Goal: Contribute content: Contribute content

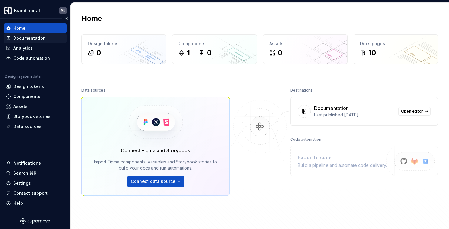
click at [16, 39] on div "Documentation" at bounding box center [29, 38] width 32 height 6
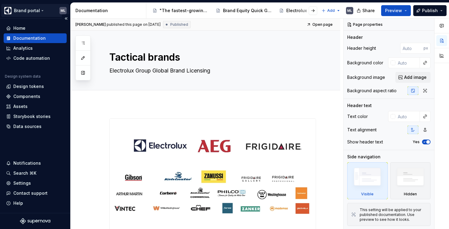
click at [22, 9] on html "Brand portal ML Home Documentation Analytics Code automation Design system data…" at bounding box center [224, 114] width 449 height 229
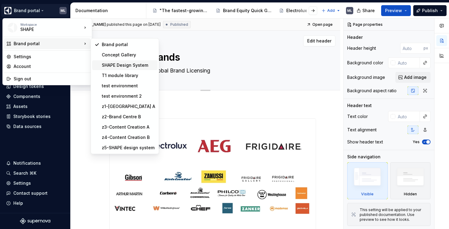
click at [136, 65] on div "SHAPE Design System" at bounding box center [128, 65] width 53 height 6
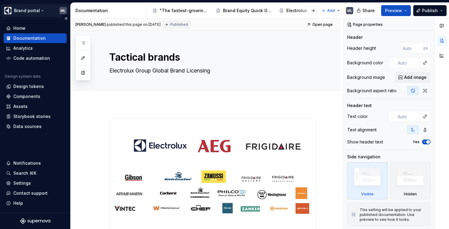
click at [38, 11] on html "Brand portal ML Home Documentation Analytics Code automation Design system data…" at bounding box center [224, 114] width 449 height 229
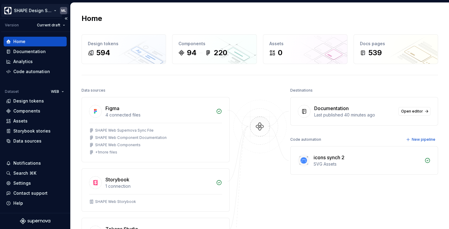
click at [34, 13] on html "SHAPE Design System ML Version Current draft Home Documentation Analytics Code …" at bounding box center [224, 114] width 449 height 229
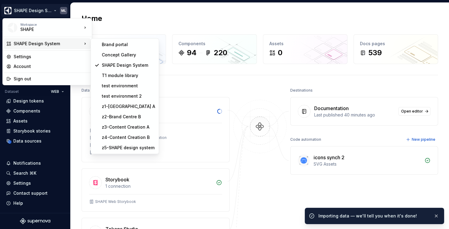
click at [145, 15] on html "SHAPE Design System ML Version Current draft Home Documentation Analytics Code …" at bounding box center [224, 114] width 449 height 229
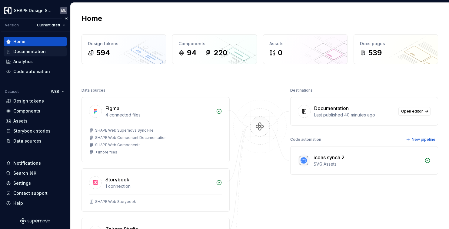
click at [37, 52] on div "Documentation" at bounding box center [29, 51] width 32 height 6
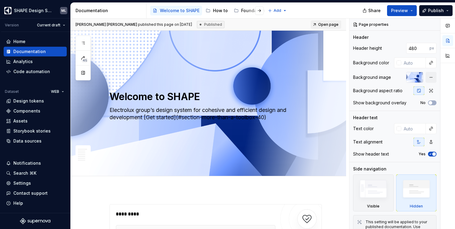
type textarea "*"
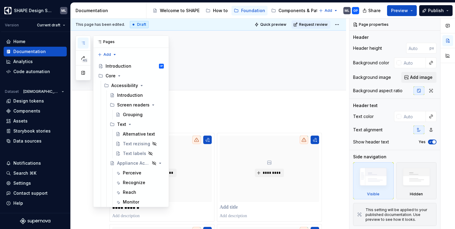
click at [83, 42] on icon "button" at bounding box center [83, 43] width 5 height 5
click at [119, 75] on icon "Page tree" at bounding box center [119, 75] width 2 height 1
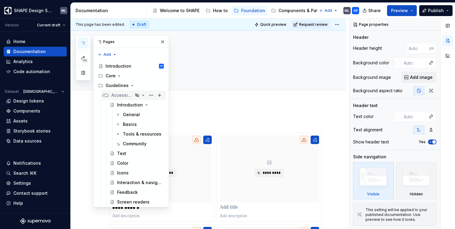
click at [141, 95] on icon "Page tree" at bounding box center [143, 95] width 5 height 5
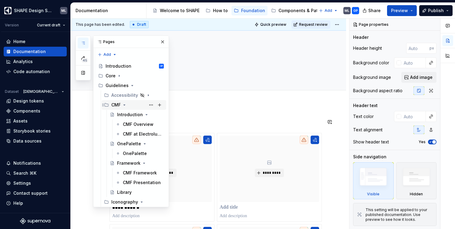
click at [124, 104] on icon "Page tree" at bounding box center [124, 104] width 5 height 5
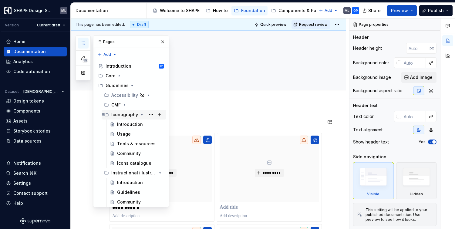
click at [139, 115] on icon "Page tree" at bounding box center [141, 114] width 5 height 5
click at [142, 125] on icon "Page tree" at bounding box center [143, 124] width 2 height 1
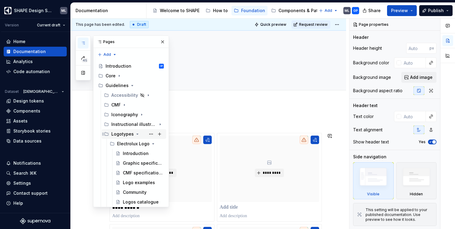
click at [137, 134] on icon "Page tree" at bounding box center [137, 134] width 5 height 5
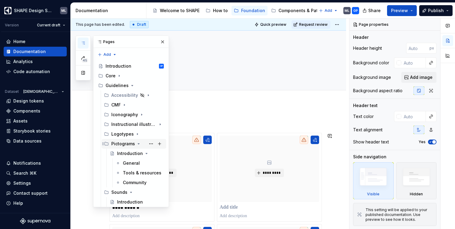
click at [138, 144] on icon "Page tree" at bounding box center [139, 143] width 2 height 1
click at [130, 153] on icon "Page tree" at bounding box center [131, 153] width 2 height 1
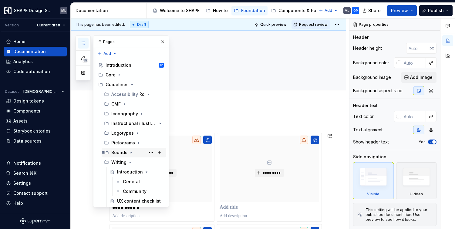
scroll to position [1, 0]
click at [130, 161] on icon "Page tree" at bounding box center [130, 161] width 2 height 1
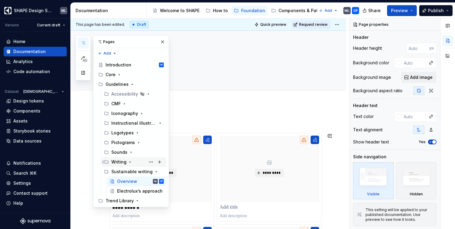
scroll to position [10, 0]
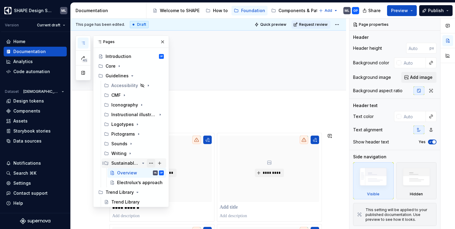
click at [147, 163] on button "Page tree" at bounding box center [151, 163] width 8 height 8
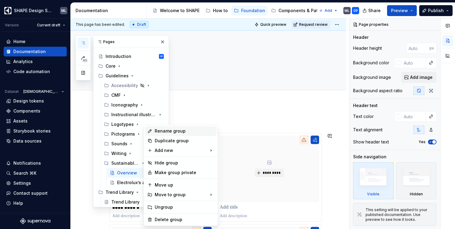
type textarea "*"
click at [162, 130] on div "Rename group" at bounding box center [184, 131] width 59 height 6
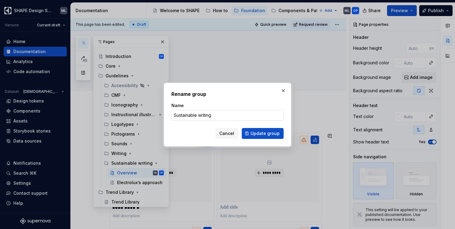
click at [219, 118] on input "Sustainable writing" at bounding box center [227, 115] width 112 height 11
click at [200, 111] on input "Sustainability" at bounding box center [227, 115] width 112 height 11
drag, startPoint x: 205, startPoint y: 113, endPoint x: 173, endPoint y: 117, distance: 32.1
click at [172, 114] on input "Sustainability" at bounding box center [227, 115] width 112 height 11
type input "Sustainability"
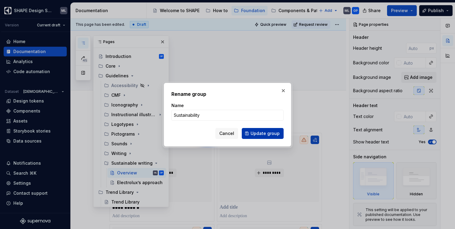
click at [258, 132] on span "Update group" at bounding box center [264, 133] width 29 height 6
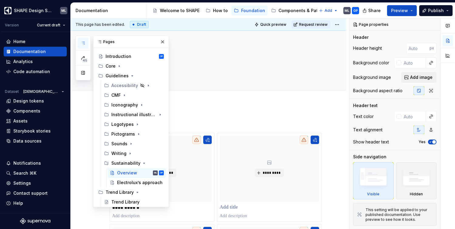
click at [86, 42] on button "button" at bounding box center [83, 43] width 11 height 11
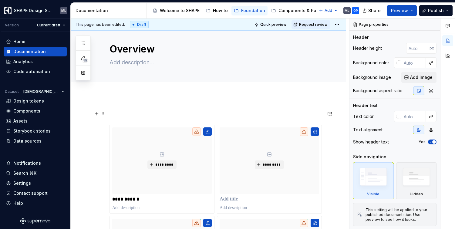
scroll to position [12, 0]
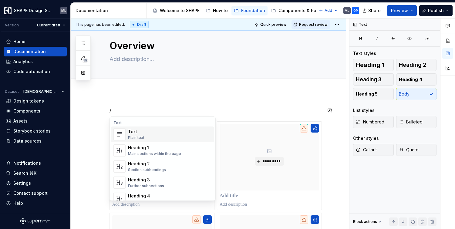
click at [136, 133] on div "Text" at bounding box center [136, 131] width 16 height 6
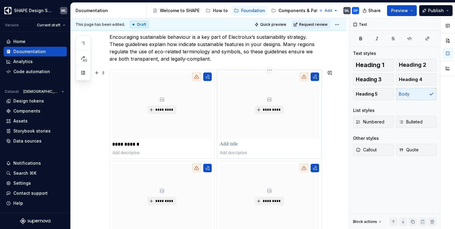
scroll to position [96, 0]
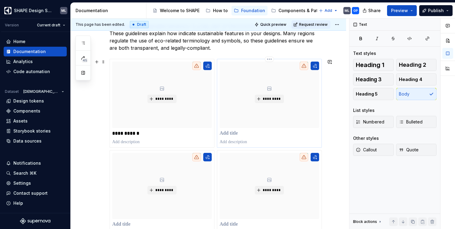
click at [236, 132] on p at bounding box center [268, 133] width 99 height 6
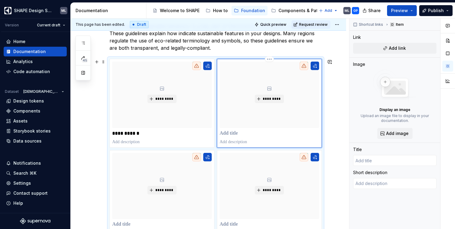
type textarea "*"
type input "C"
type textarea "*"
type input "Co"
type textarea "*"
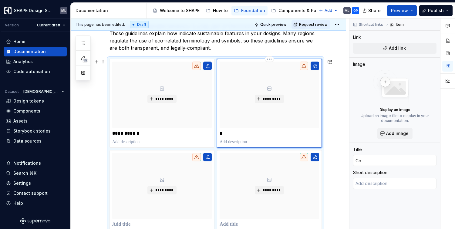
type input "Col"
type textarea "*"
type input "Colo"
type textarea "*"
type input "Color"
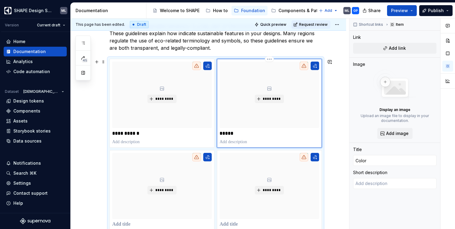
type textarea "*"
type input "Color"
type textarea "*"
type input "Color g"
type textarea "*"
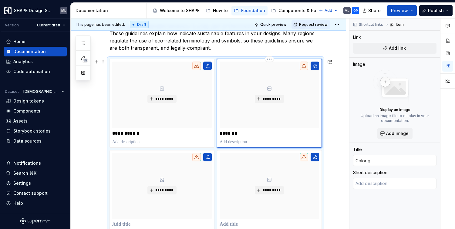
type input "Color gr"
type textarea "*"
type input "Color gre"
type textarea "*"
type input "Color gree"
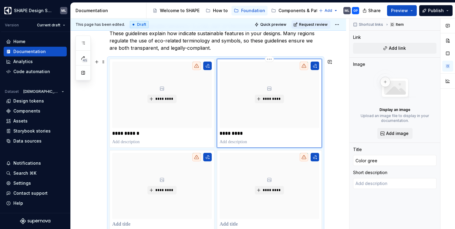
type textarea "*"
type input "Color green"
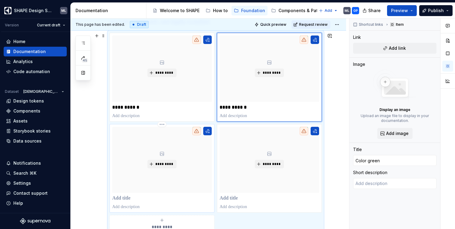
click at [124, 200] on p at bounding box center [161, 198] width 99 height 6
type textarea "*"
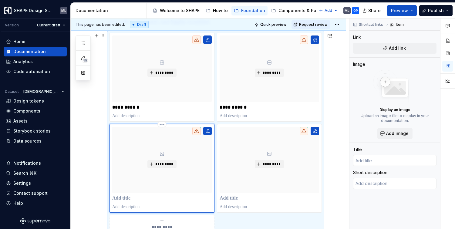
type textarea "*"
type input "L"
type textarea "*"
type input "Le"
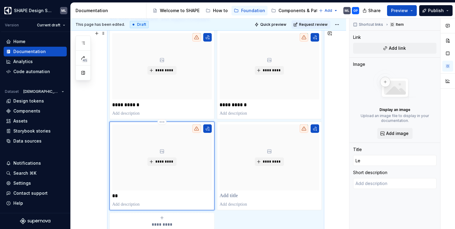
type textarea "*"
type input "Lea"
type textarea "*"
type input "Leaf"
type textarea "*"
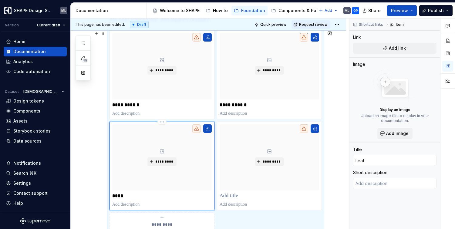
type input "Leaf"
type textarea "*"
type input "Leaf i"
type textarea "*"
type input "Leaf ic"
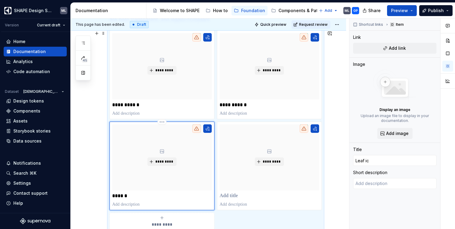
type textarea "*"
type input "Leaf ico"
type textarea "*"
type input "Leaf icon"
click at [236, 196] on p at bounding box center [268, 196] width 99 height 6
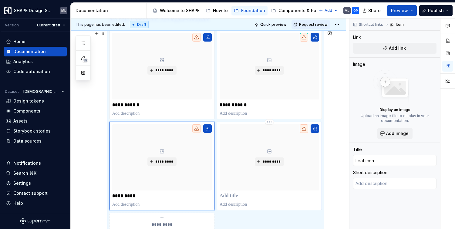
type textarea "*"
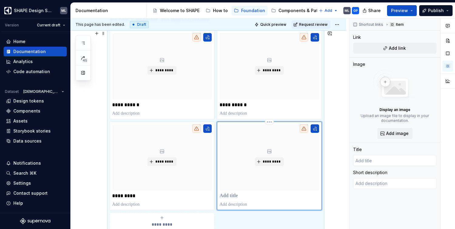
type textarea "*"
type input "S"
type textarea "*"
type input "Su"
type textarea "*"
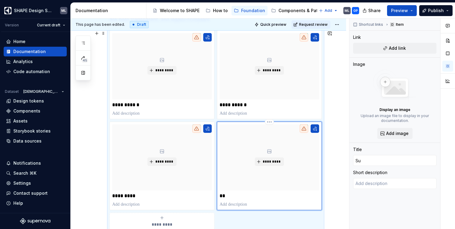
type input "Sus"
type textarea "*"
type input "Sust"
type textarea "*"
type input "Susta"
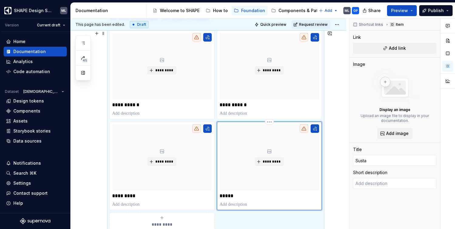
type textarea "*"
type input "Sustan"
type textarea "*"
type input "Sustana"
type textarea "*"
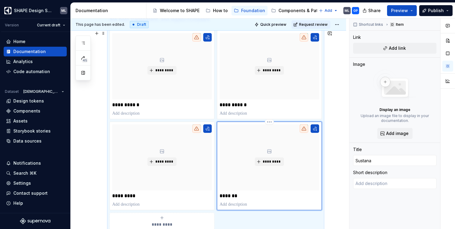
type input "Sustanab"
type textarea "*"
type input "Sustanabi"
type textarea "*"
type input "Sustanabil"
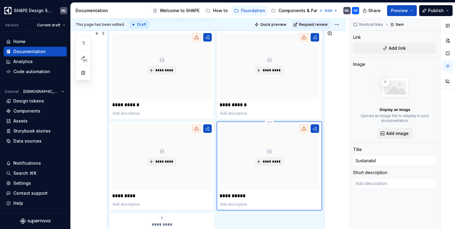
type textarea "*"
type input "Sustanabili"
type textarea "*"
type input "Sustanabilit"
type textarea "*"
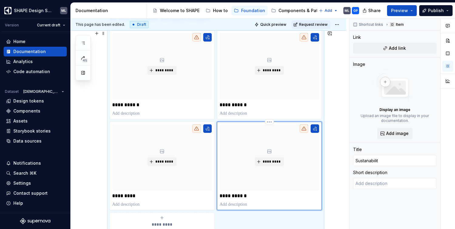
type input "Sustanability"
type textarea "*"
type input "Sustanability"
type textarea "*"
type input "Sustanability s"
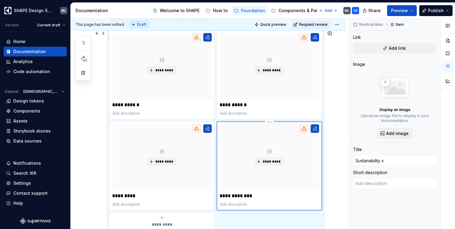
type textarea "*"
type input "Sustanability sc"
type textarea "*"
type input "Sustanability sca"
type textarea "*"
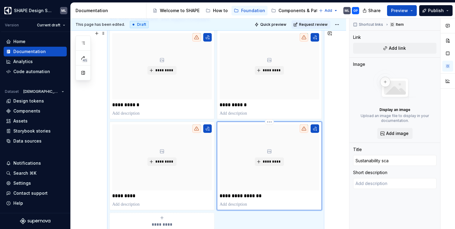
type input "Sustanability scal"
type textarea "*"
type input "Sustanability scale"
type textarea "*"
type input "Sustainability scale"
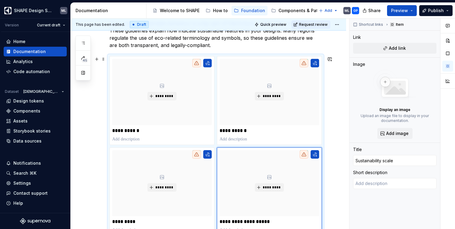
scroll to position [123, 0]
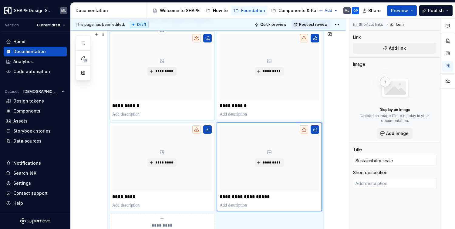
type textarea "*"
type input "Terminology"
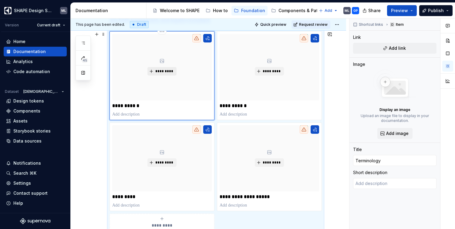
click at [165, 71] on span "*********" at bounding box center [164, 71] width 18 height 5
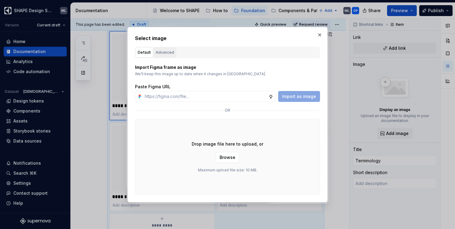
click at [166, 55] on div "Advanced" at bounding box center [164, 52] width 18 height 6
type textarea "*"
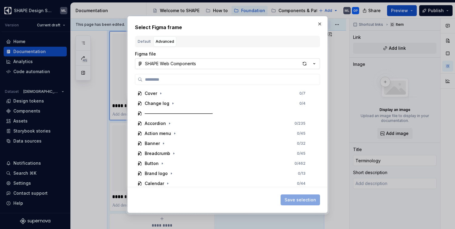
click at [221, 65] on button "SHAPE Web Components" at bounding box center [227, 63] width 185 height 11
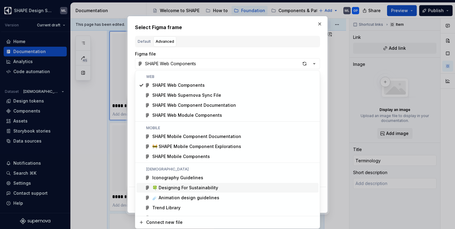
click at [182, 188] on div "🍀 Designing For Sustainability" at bounding box center [185, 188] width 66 height 6
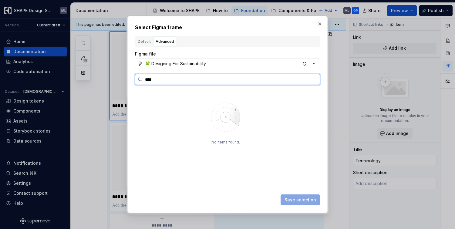
type input "****"
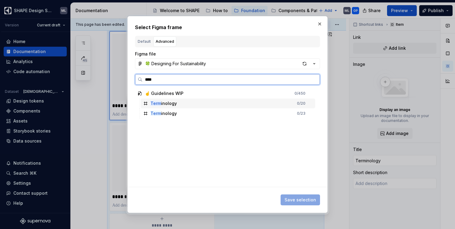
click at [200, 104] on div "Term inology 0 / 20" at bounding box center [228, 103] width 174 height 10
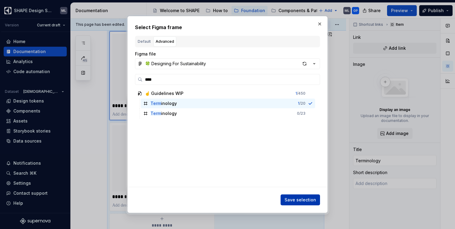
click at [304, 199] on span "Save selection" at bounding box center [300, 200] width 32 height 6
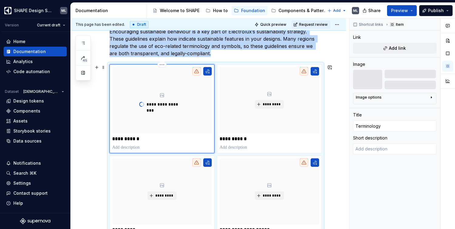
scroll to position [89, 0]
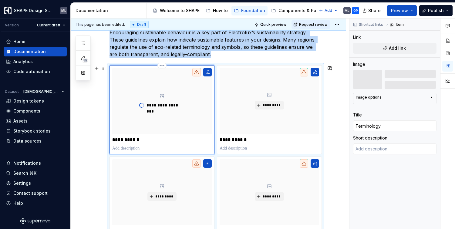
click at [198, 74] on icon at bounding box center [196, 72] width 4 height 4
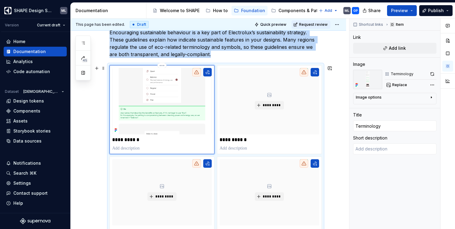
click at [152, 115] on img at bounding box center [161, 101] width 99 height 66
click at [163, 67] on html "SHAPE Design System ML Version Current draft Home Documentation Analytics Code …" at bounding box center [227, 114] width 455 height 229
click at [150, 108] on html "SHAPE Design System ML Version Current draft Home Documentation Analytics Code …" at bounding box center [227, 114] width 455 height 229
click at [158, 108] on img at bounding box center [161, 101] width 99 height 66
click at [401, 85] on span "Replace" at bounding box center [399, 84] width 15 height 5
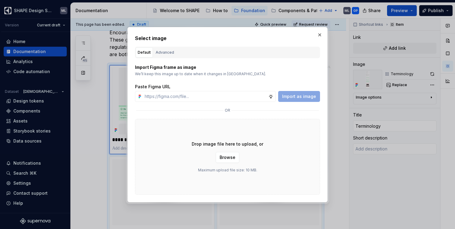
type textarea "*"
click at [166, 54] on div "Advanced" at bounding box center [164, 52] width 18 height 6
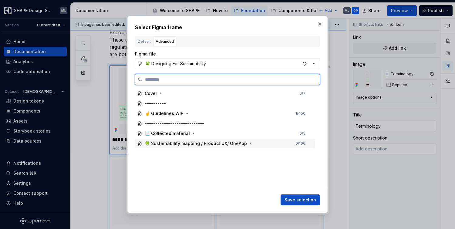
click at [182, 140] on div "🍀 Sustainability mapping / Product UX/ OneApp" at bounding box center [196, 143] width 102 height 6
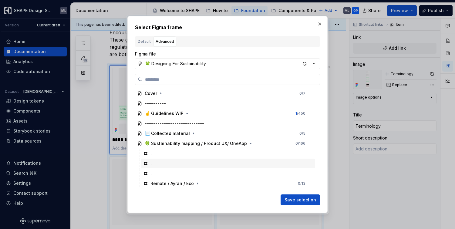
scroll to position [20, 0]
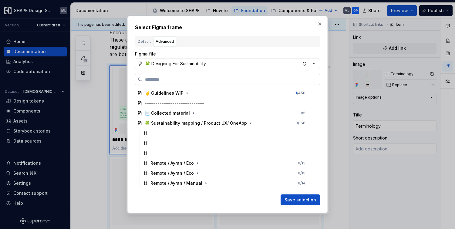
click at [182, 81] on input "search" at bounding box center [230, 79] width 177 height 6
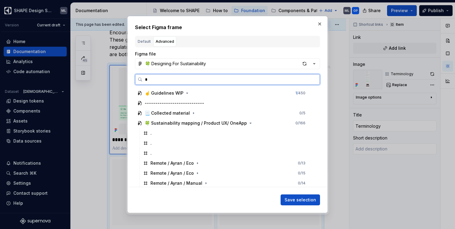
scroll to position [0, 0]
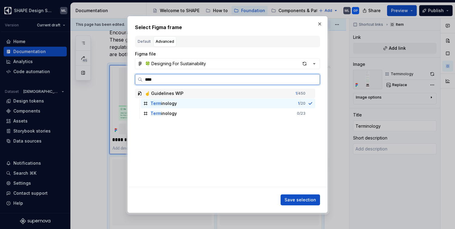
type input "*****"
click at [176, 112] on div "Termi nology 0 / 23" at bounding box center [228, 113] width 174 height 10
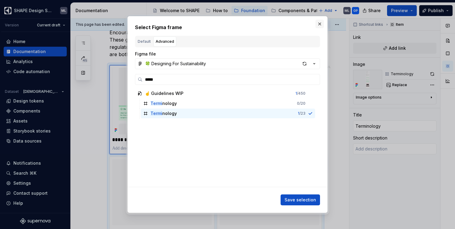
click at [320, 24] on button "button" at bounding box center [319, 24] width 8 height 8
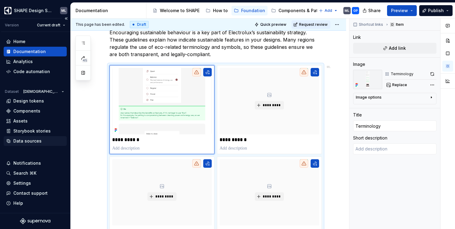
click at [33, 141] on div "Data sources" at bounding box center [27, 141] width 28 height 6
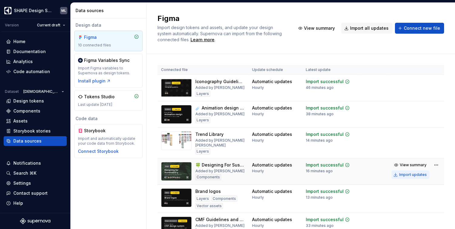
click at [399, 174] on div "Import updates" at bounding box center [413, 174] width 28 height 5
click at [399, 175] on div "Import updates" at bounding box center [413, 174] width 28 height 5
click at [406, 173] on div "Import updates" at bounding box center [413, 174] width 28 height 5
click at [404, 173] on div "Import updates" at bounding box center [413, 174] width 28 height 5
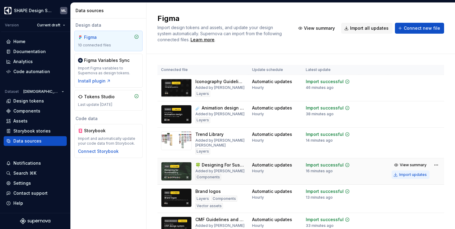
click at [404, 173] on div "Import updates" at bounding box center [413, 174] width 28 height 5
click at [419, 173] on div "Import updates" at bounding box center [413, 174] width 28 height 5
click at [433, 165] on html "SHAPE Design System ML Version Current draft Home Documentation Analytics Code …" at bounding box center [227, 114] width 455 height 229
click at [446, 161] on html "SHAPE Design System ML Version Current draft Home Documentation Analytics Code …" at bounding box center [227, 114] width 455 height 229
click at [402, 173] on div "Import updates" at bounding box center [413, 174] width 28 height 5
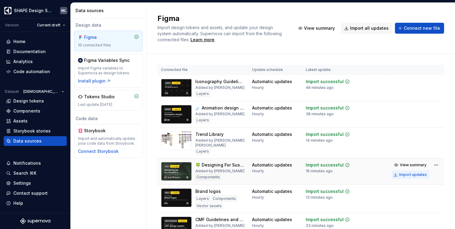
click at [402, 173] on div "Import updates" at bounding box center [413, 174] width 28 height 5
click at [405, 173] on div "Import updates" at bounding box center [413, 174] width 28 height 5
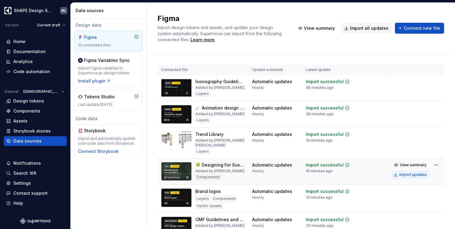
click at [405, 173] on div "Import updates" at bounding box center [413, 174] width 28 height 5
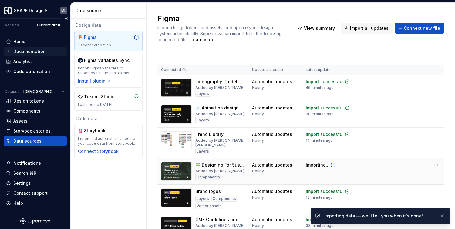
click at [40, 51] on div "Documentation" at bounding box center [29, 51] width 32 height 6
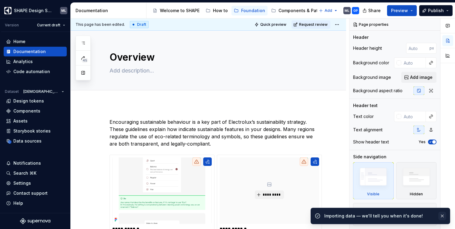
click at [443, 214] on button "button" at bounding box center [442, 215] width 8 height 8
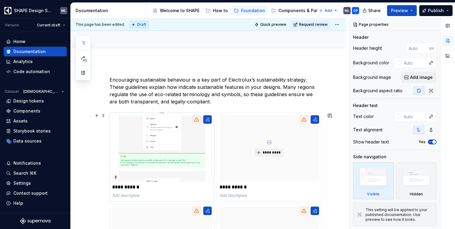
scroll to position [42, 0]
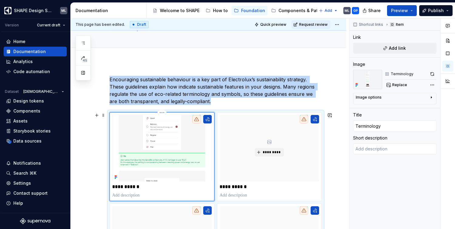
click at [171, 150] on img at bounding box center [161, 148] width 99 height 66
click at [432, 85] on div "Comments Open comments No comments yet Select ‘Comment’ from the block context …" at bounding box center [401, 123] width 105 height 211
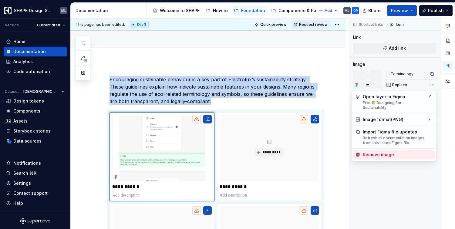
click at [388, 152] on div "Remove image" at bounding box center [397, 155] width 70 height 6
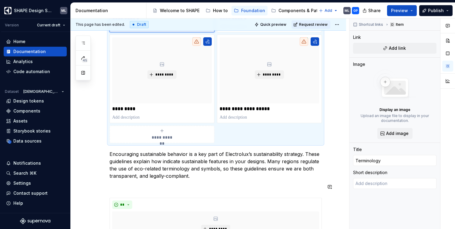
scroll to position [216, 0]
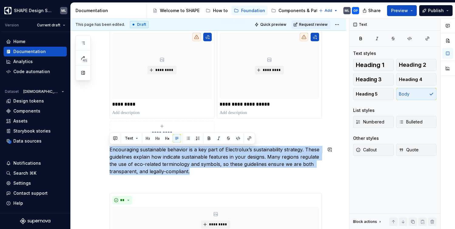
drag, startPoint x: 198, startPoint y: 173, endPoint x: 108, endPoint y: 145, distance: 94.7
click at [108, 145] on div "**********" at bounding box center [208, 127] width 275 height 479
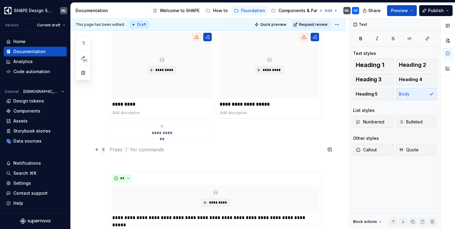
click at [103, 149] on span at bounding box center [103, 149] width 5 height 8
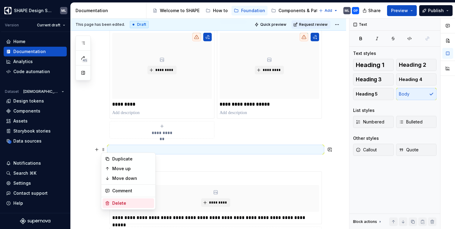
click at [106, 203] on icon at bounding box center [107, 203] width 5 height 5
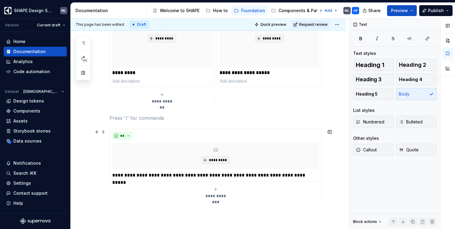
scroll to position [230, 0]
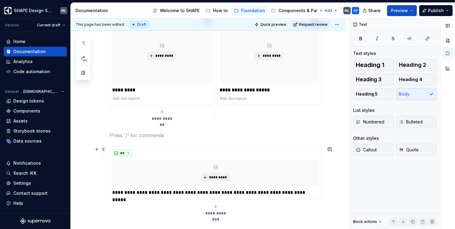
click at [104, 150] on span at bounding box center [103, 149] width 5 height 8
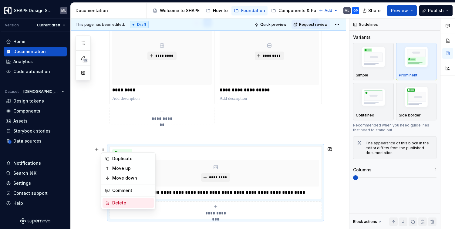
click at [130, 204] on div "Delete" at bounding box center [131, 203] width 39 height 6
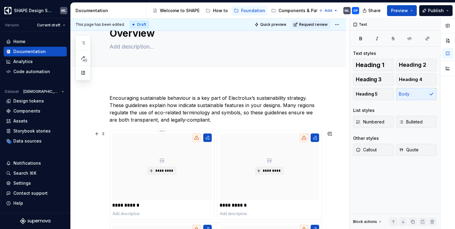
scroll to position [0, 0]
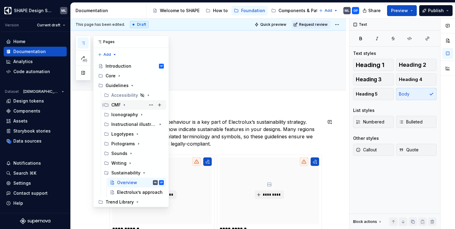
click at [114, 104] on div "CMF" at bounding box center [115, 105] width 9 height 6
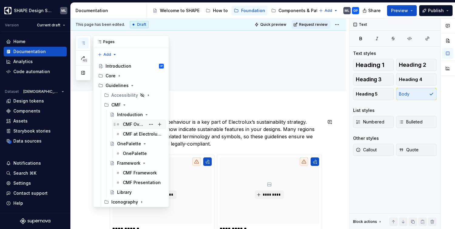
click at [124, 124] on div "CMF Overview" at bounding box center [134, 124] width 23 height 6
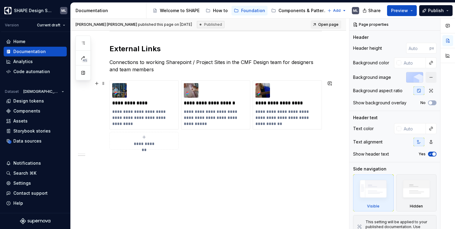
scroll to position [361, 0]
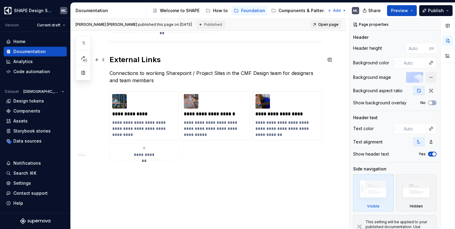
click at [129, 60] on h2 "External Links" at bounding box center [215, 60] width 212 height 10
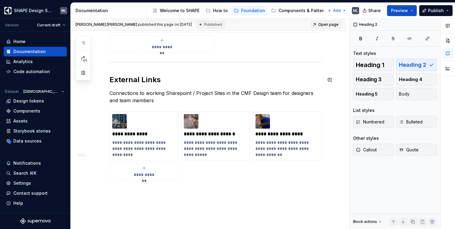
scroll to position [340, 0]
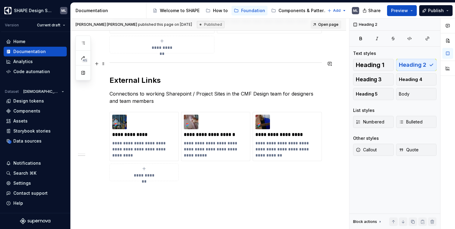
click at [158, 63] on div at bounding box center [215, 63] width 212 height 4
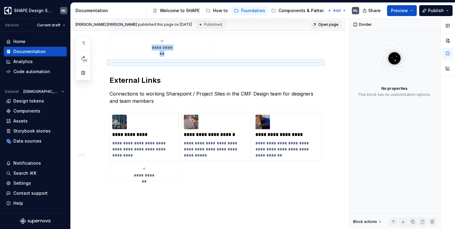
click at [322, 78] on div "**********" at bounding box center [208, 31] width 275 height 503
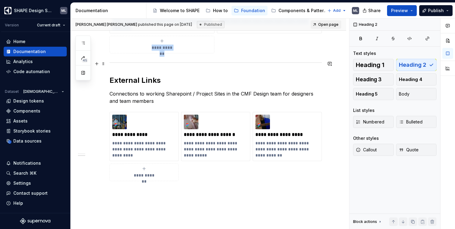
click at [298, 63] on div at bounding box center [215, 63] width 212 height 4
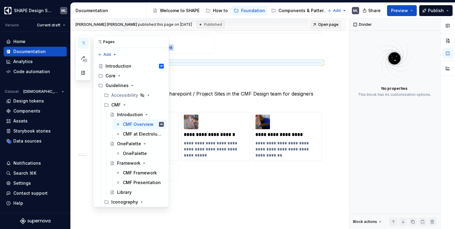
click at [85, 43] on button "button" at bounding box center [83, 43] width 11 height 11
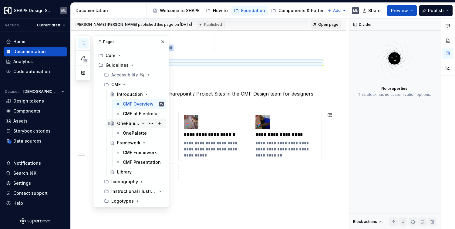
scroll to position [28, 0]
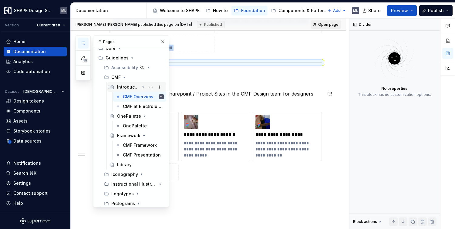
click at [142, 87] on icon "Page tree" at bounding box center [143, 87] width 2 height 1
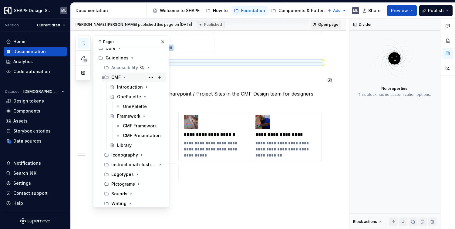
click at [122, 77] on icon "Page tree" at bounding box center [124, 77] width 5 height 5
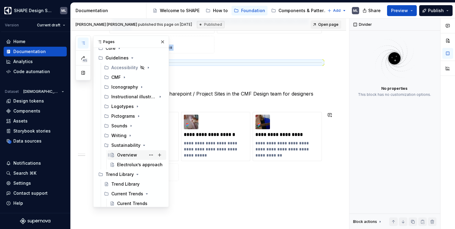
click at [128, 154] on div "Overview" at bounding box center [127, 155] width 20 height 6
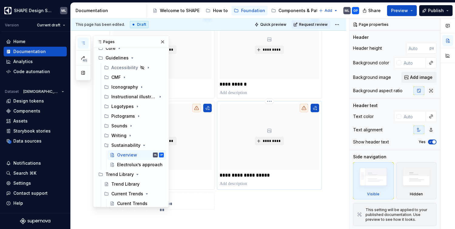
scroll to position [185, 0]
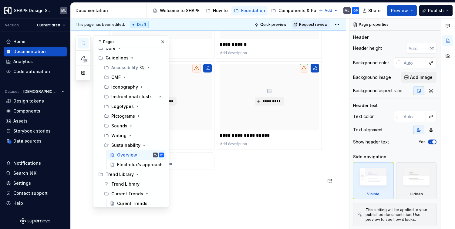
type textarea "*"
click at [225, 181] on p at bounding box center [215, 180] width 212 height 7
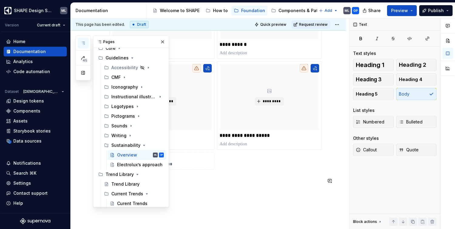
click at [261, 183] on p at bounding box center [215, 180] width 212 height 7
click at [158, 42] on button "button" at bounding box center [162, 42] width 8 height 8
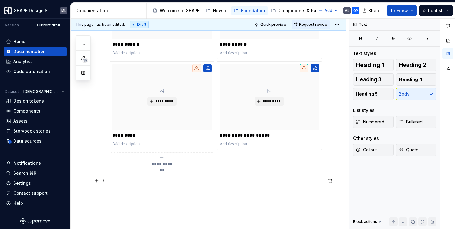
click at [169, 177] on p at bounding box center [215, 180] width 212 height 7
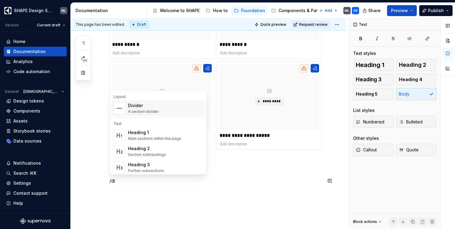
click at [148, 108] on div "Divider A section divider" at bounding box center [143, 108] width 31 height 12
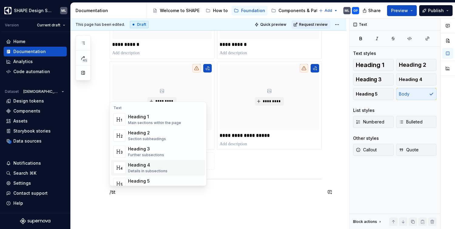
click at [145, 165] on div "Heading 4" at bounding box center [147, 165] width 39 height 6
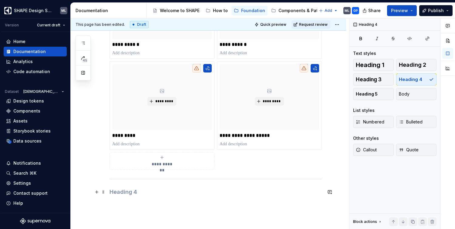
click at [139, 192] on h4 at bounding box center [215, 191] width 212 height 7
click at [379, 67] on span "Heading 1" at bounding box center [369, 65] width 28 height 6
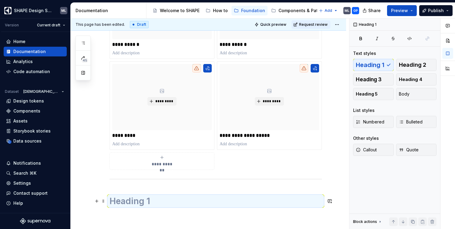
click at [155, 201] on h1 at bounding box center [215, 200] width 212 height 11
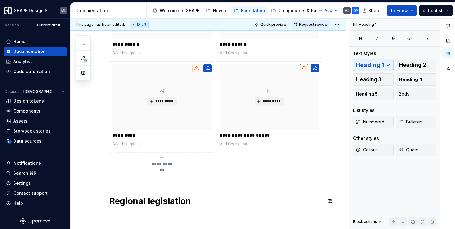
scroll to position [213, 0]
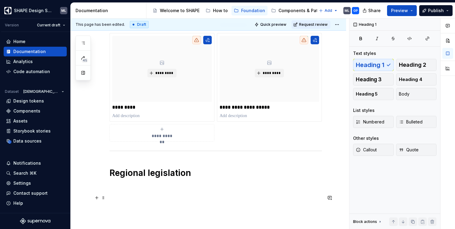
click at [174, 197] on p at bounding box center [215, 197] width 212 height 7
click at [170, 175] on h1 "Regional legislation" at bounding box center [215, 172] width 212 height 11
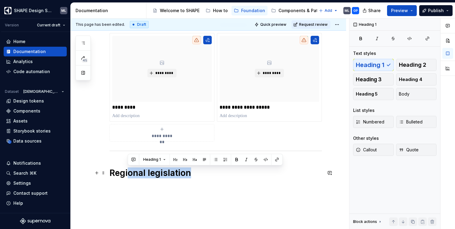
drag, startPoint x: 203, startPoint y: 170, endPoint x: 129, endPoint y: 170, distance: 73.6
click at [129, 170] on h1 "Regional legislation" at bounding box center [215, 172] width 212 height 11
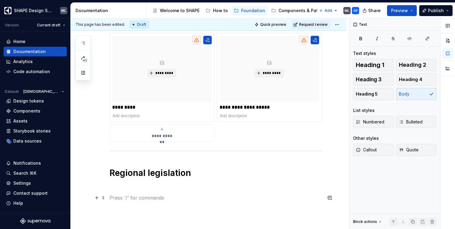
click at [155, 196] on p at bounding box center [215, 197] width 212 height 7
click at [158, 166] on div "**********" at bounding box center [215, 53] width 212 height 296
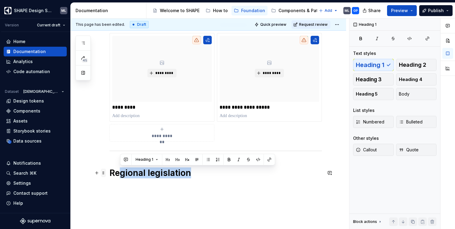
drag, startPoint x: 197, startPoint y: 173, endPoint x: 105, endPoint y: 171, distance: 91.8
click at [109, 171] on div "**********" at bounding box center [215, 56] width 212 height 303
click at [148, 176] on h1 "Regional legislation" at bounding box center [215, 172] width 212 height 11
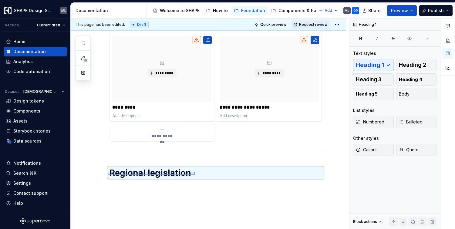
drag, startPoint x: 114, startPoint y: 172, endPoint x: 195, endPoint y: 175, distance: 80.3
click at [195, 175] on div "**********" at bounding box center [210, 123] width 278 height 211
click at [406, 66] on span "Heading 2" at bounding box center [411, 65] width 27 height 6
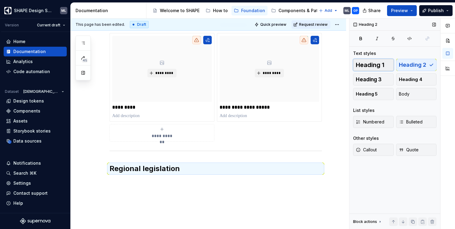
click at [367, 64] on span "Heading 1" at bounding box center [369, 65] width 28 height 6
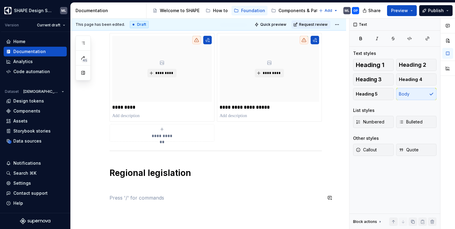
click at [167, 191] on div "**********" at bounding box center [215, 53] width 212 height 296
click at [137, 184] on p at bounding box center [215, 186] width 212 height 7
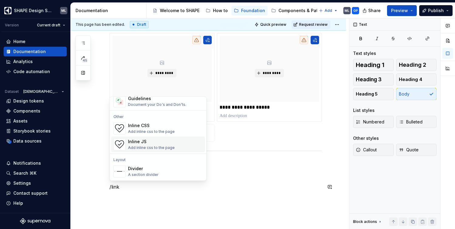
scroll to position [0, 0]
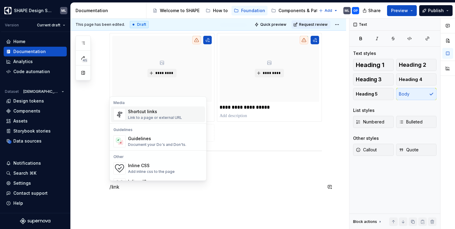
click at [145, 115] on div "Link to a page or external URL" at bounding box center [155, 117] width 54 height 5
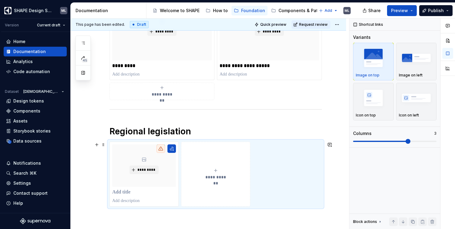
scroll to position [265, 0]
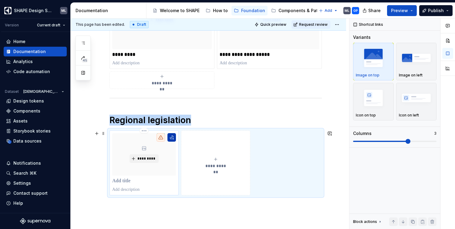
click at [172, 138] on button "button" at bounding box center [171, 137] width 8 height 8
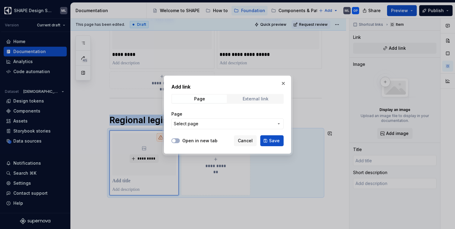
click at [250, 100] on div "External link" at bounding box center [255, 98] width 26 height 5
type textarea "*"
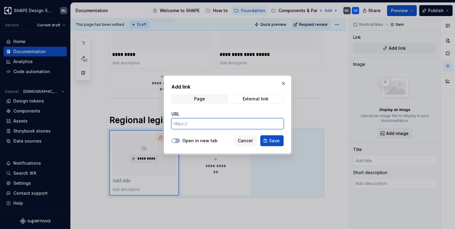
click at [198, 125] on input "URL" at bounding box center [227, 123] width 112 height 11
paste input "[URL][DOMAIN_NAME][PERSON_NAME]"
type input "[URL][DOMAIN_NAME][PERSON_NAME]"
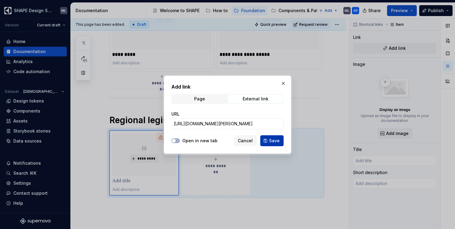
click at [276, 141] on span "Save" at bounding box center [274, 141] width 11 height 6
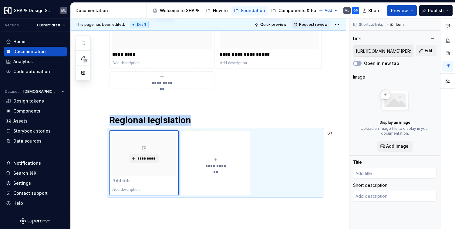
type textarea "*"
type input "Directive - EU - 2024/825 - EN - EUR-Lex"
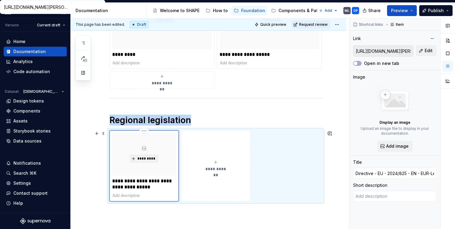
click at [134, 188] on p "**********" at bounding box center [144, 184] width 64 height 12
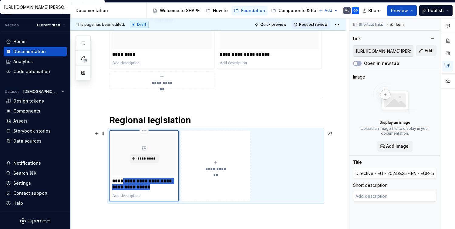
drag, startPoint x: 148, startPoint y: 187, endPoint x: 120, endPoint y: 180, distance: 28.8
click at [120, 180] on p "**********" at bounding box center [144, 184] width 64 height 12
click at [151, 186] on p "**********" at bounding box center [144, 184] width 64 height 12
drag, startPoint x: 151, startPoint y: 186, endPoint x: 115, endPoint y: 179, distance: 36.7
click at [115, 179] on p "**********" at bounding box center [144, 184] width 64 height 12
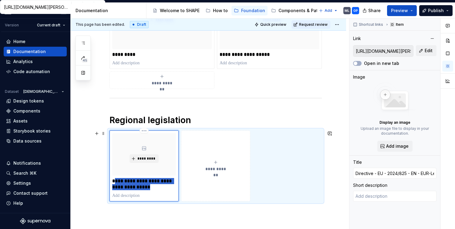
type textarea "*"
type input "D"
type textarea "*"
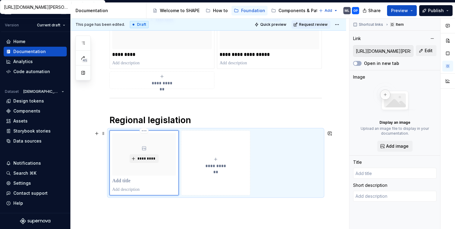
type textarea "*"
type input "E"
type textarea "*"
type input "EU"
type textarea "*"
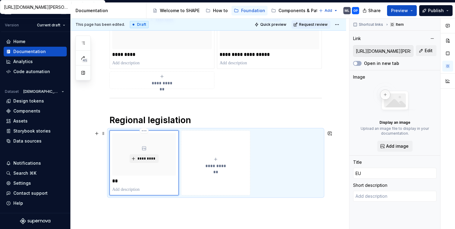
type input "EU"
type textarea "*"
type input "EU G"
type textarea "*"
type input "EU Gr"
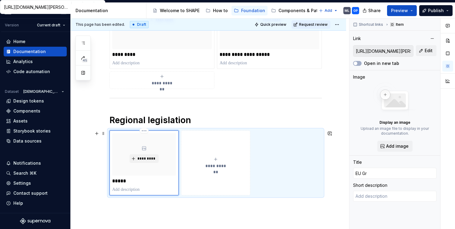
type textarea "*"
type input "EU Gre"
type textarea "*"
type input "EU Gree"
type textarea "*"
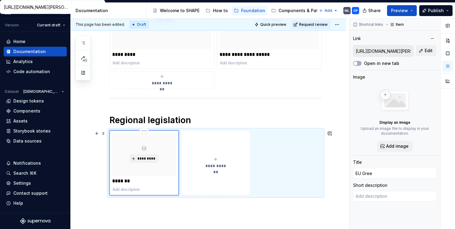
type input "EU Green"
type textarea "*"
type input "EU Green"
type textarea "*"
type input "EU Green c"
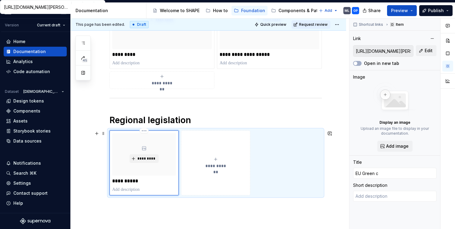
type textarea "*"
type input "EU [PERSON_NAME]"
type textarea "*"
type input "EU Green cla"
type textarea "*"
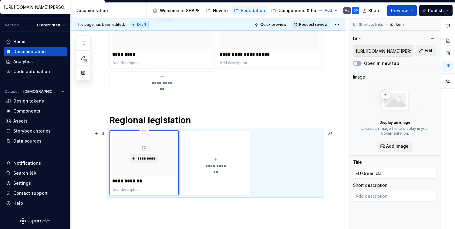
type input "EU Green clai"
type textarea "*"
type input "EU Green claim"
click at [125, 188] on p at bounding box center [144, 189] width 64 height 6
type textarea "*"
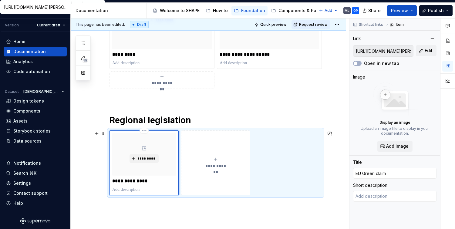
type textarea "New criteria to stop companies from making misleading environmental claims."
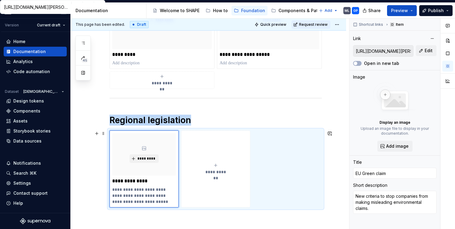
click at [213, 175] on button "**********" at bounding box center [215, 168] width 69 height 77
type textarea "*"
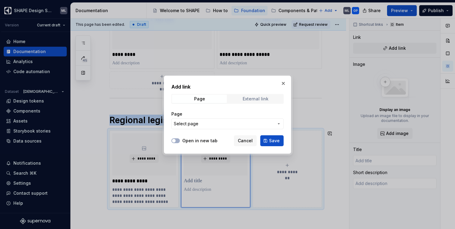
click at [256, 97] on div "External link" at bounding box center [255, 98] width 26 height 5
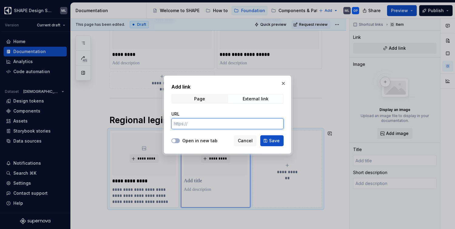
click at [190, 126] on input "URL" at bounding box center [227, 123] width 112 height 11
paste input "[URL][DOMAIN_NAME]"
type input "[URL][DOMAIN_NAME]"
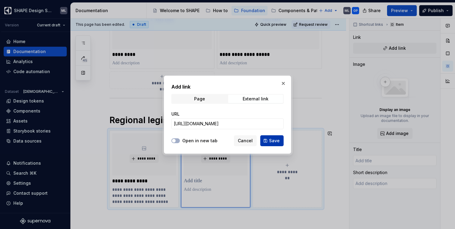
click at [273, 138] on span "Save" at bounding box center [274, 141] width 11 height 6
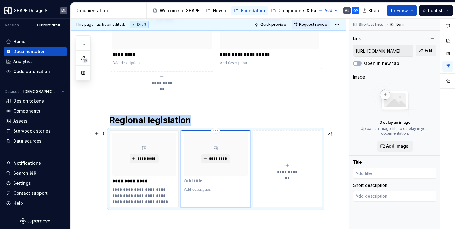
scroll to position [276, 0]
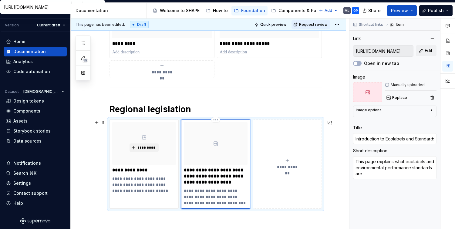
click at [215, 177] on p "**********" at bounding box center [216, 176] width 64 height 18
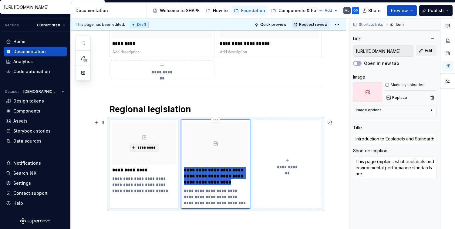
drag, startPoint x: 227, startPoint y: 183, endPoint x: 182, endPoint y: 170, distance: 46.1
click at [182, 170] on div "**********" at bounding box center [215, 163] width 69 height 89
type textarea "*"
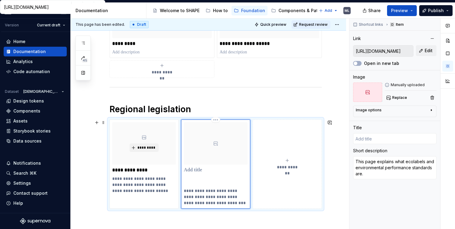
type textarea "*"
type input "Ecolabels and Standards ([GEOGRAPHIC_DATA])"
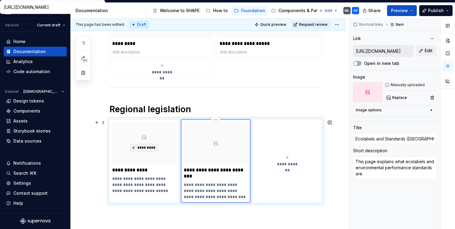
click at [210, 195] on p "**********" at bounding box center [216, 190] width 64 height 18
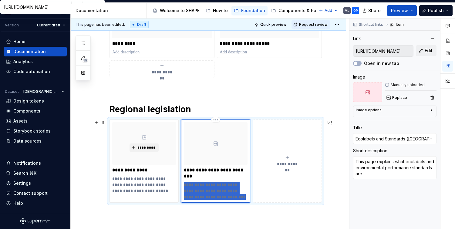
drag, startPoint x: 244, startPoint y: 195, endPoint x: 184, endPoint y: 184, distance: 61.5
click at [184, 184] on p "**********" at bounding box center [216, 190] width 64 height 18
type textarea "*"
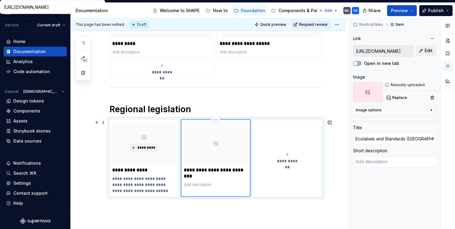
type textarea "*"
type textarea "New criteria to stop companies from making misleading environmental claims."
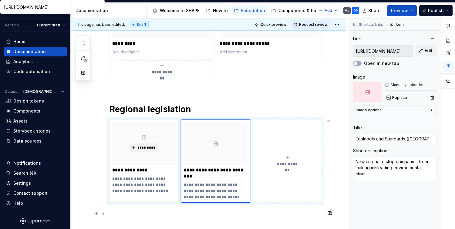
click at [245, 216] on p at bounding box center [215, 213] width 212 height 7
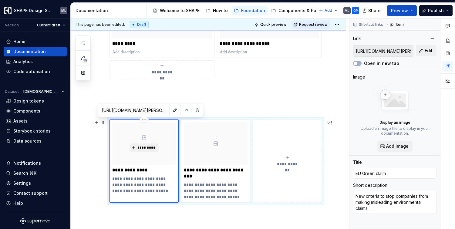
click at [155, 133] on div "*********" at bounding box center [144, 143] width 64 height 42
click at [293, 222] on div "**********" at bounding box center [215, 33] width 212 height 382
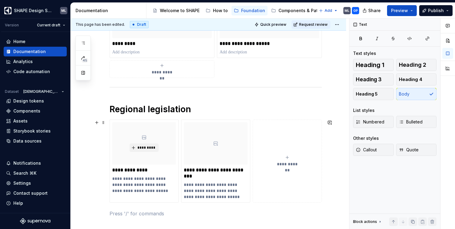
click at [314, 147] on button "**********" at bounding box center [286, 160] width 69 height 83
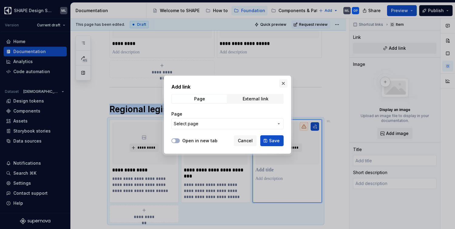
click at [279, 82] on button "button" at bounding box center [283, 83] width 8 height 8
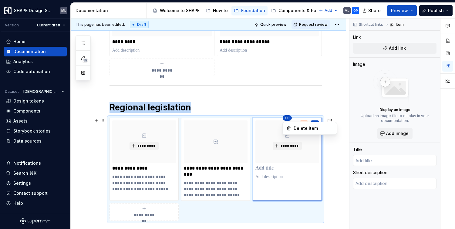
click at [286, 119] on html "SHAPE Design System ML Version Current draft Home Documentation Analytics Code …" at bounding box center [227, 114] width 455 height 229
click at [296, 127] on div "Delete item" at bounding box center [312, 128] width 39 height 6
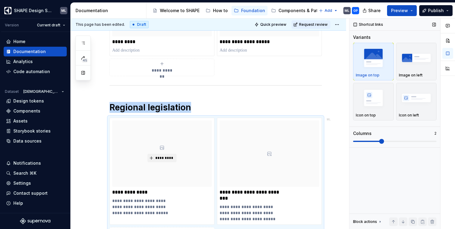
scroll to position [281, 0]
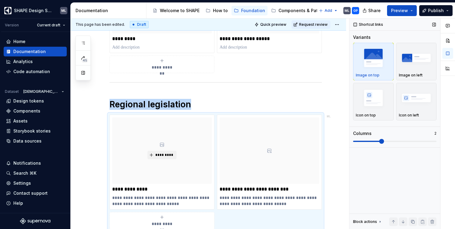
click at [384, 141] on span at bounding box center [381, 141] width 5 height 5
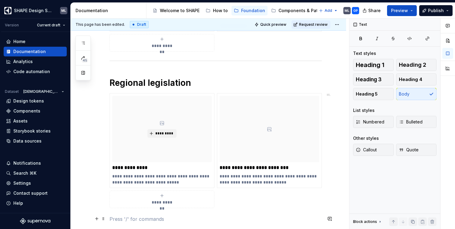
click at [209, 219] on p at bounding box center [215, 218] width 212 height 7
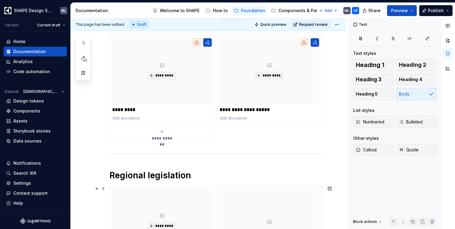
scroll to position [249, 0]
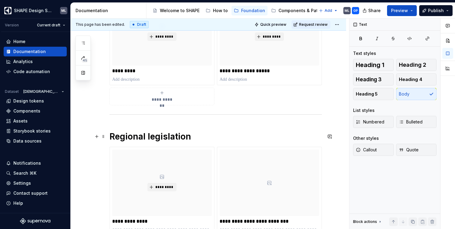
click at [195, 135] on h1 "Regional legislation" at bounding box center [215, 136] width 212 height 11
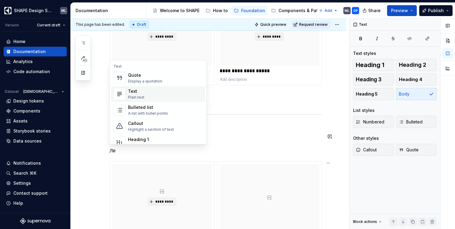
click at [161, 91] on div "Text Plain text" at bounding box center [165, 94] width 75 height 12
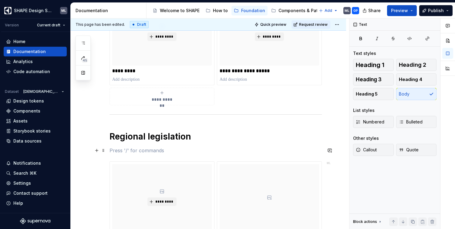
click at [115, 151] on p at bounding box center [215, 150] width 212 height 7
drag, startPoint x: 238, startPoint y: 152, endPoint x: 100, endPoint y: 154, distance: 137.9
click at [100, 154] on div "**********" at bounding box center [208, 111] width 275 height 512
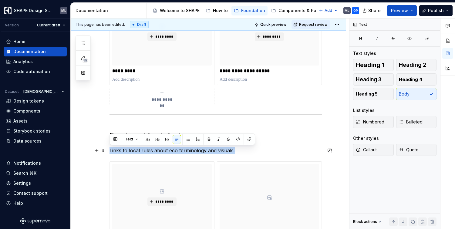
drag, startPoint x: 109, startPoint y: 150, endPoint x: 235, endPoint y: 151, distance: 126.1
click at [235, 151] on p "Links to local rules about eco terminology and visuals." at bounding box center [215, 150] width 212 height 7
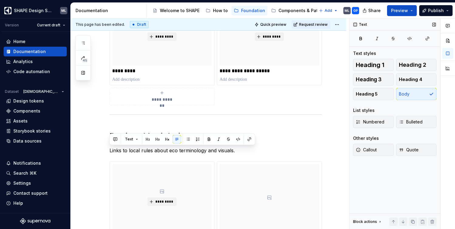
click at [422, 96] on div "Heading 1 Heading 2 Heading 3 Heading 4 Heading 5 Body" at bounding box center [394, 79] width 83 height 41
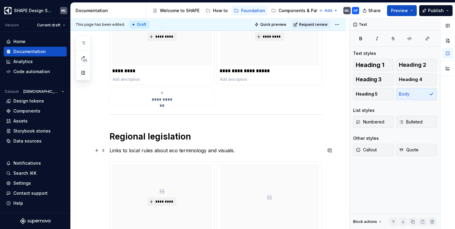
click at [246, 151] on p "Links to local rules about eco terminology and visuals." at bounding box center [215, 150] width 212 height 7
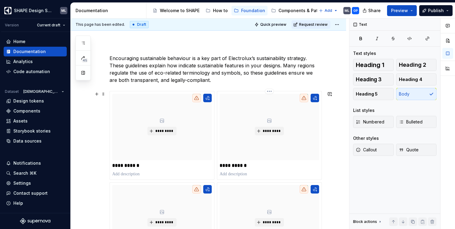
scroll to position [0, 0]
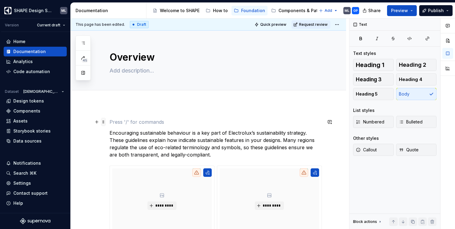
click at [103, 122] on span at bounding box center [103, 122] width 5 height 8
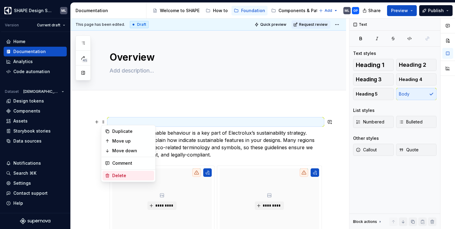
click at [117, 174] on div "Delete" at bounding box center [131, 175] width 39 height 6
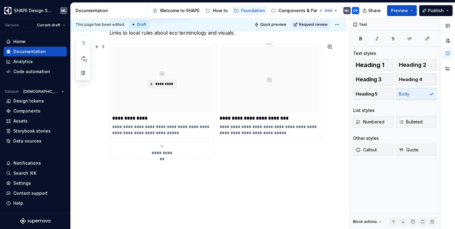
scroll to position [367, 0]
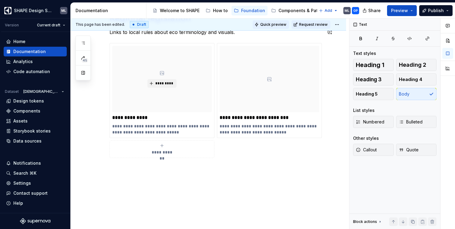
click at [275, 24] on span "Quick preview" at bounding box center [273, 24] width 26 height 5
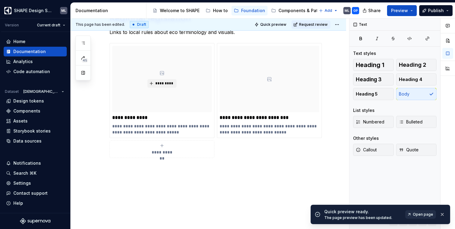
click at [416, 214] on span "Open page" at bounding box center [422, 214] width 20 height 5
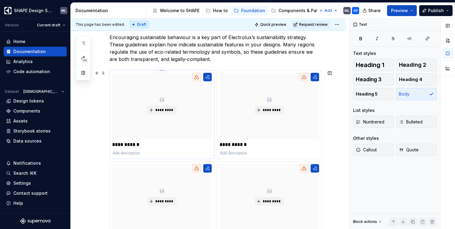
scroll to position [87, 0]
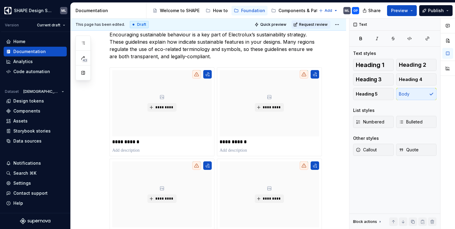
type textarea "*"
